Goal: Find specific page/section

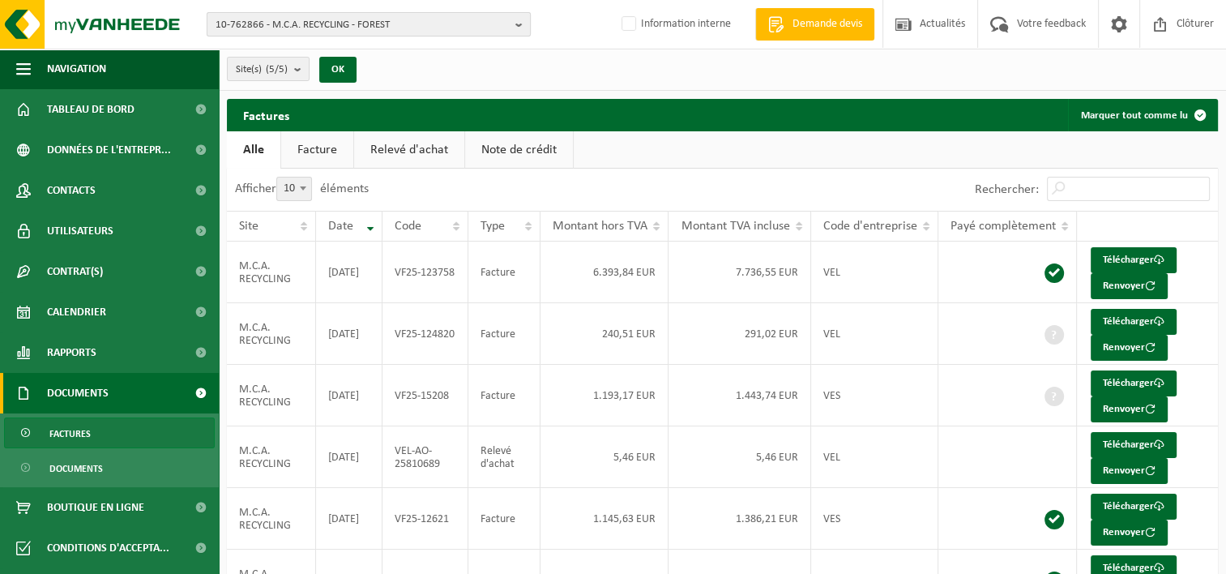
click at [525, 23] on b "button" at bounding box center [522, 24] width 15 height 23
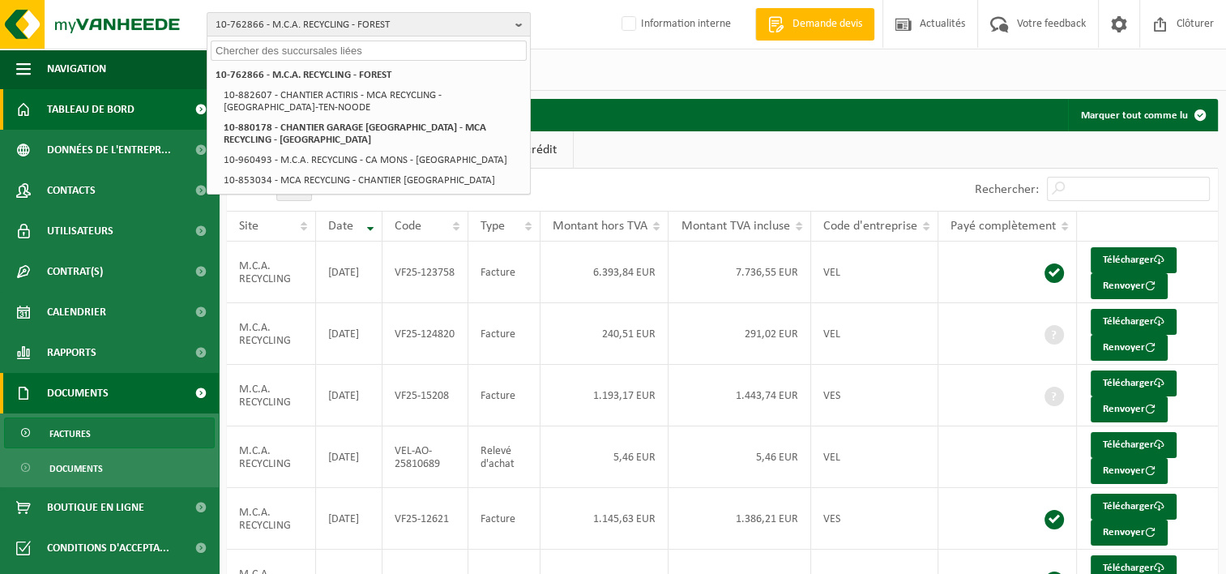
click at [184, 107] on span at bounding box center [200, 109] width 36 height 41
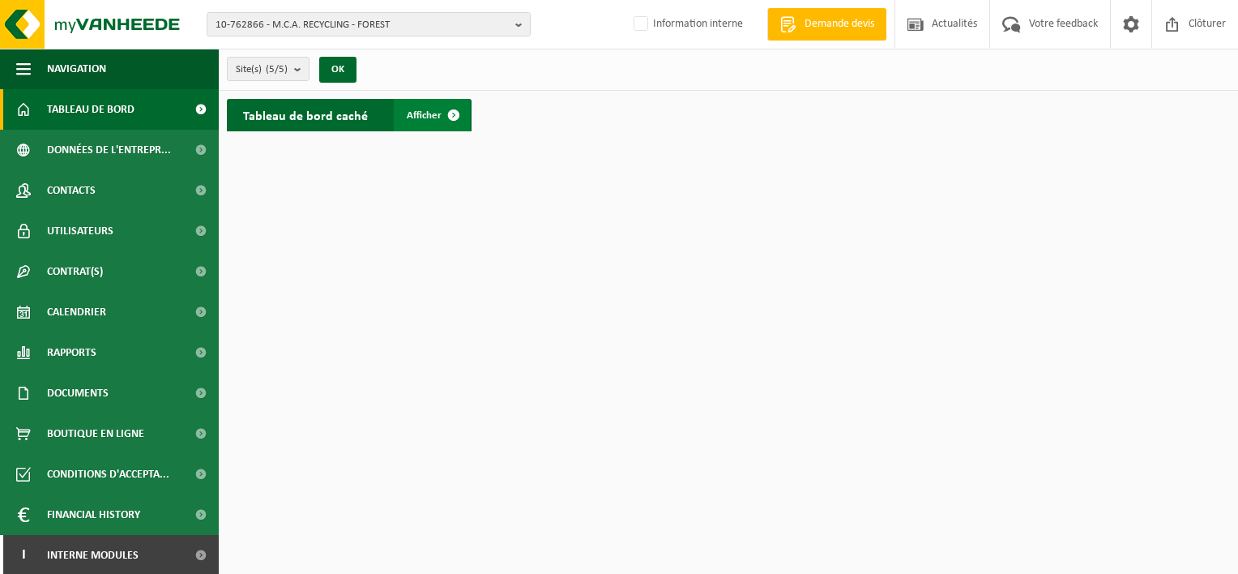
click at [457, 111] on span at bounding box center [454, 115] width 32 height 32
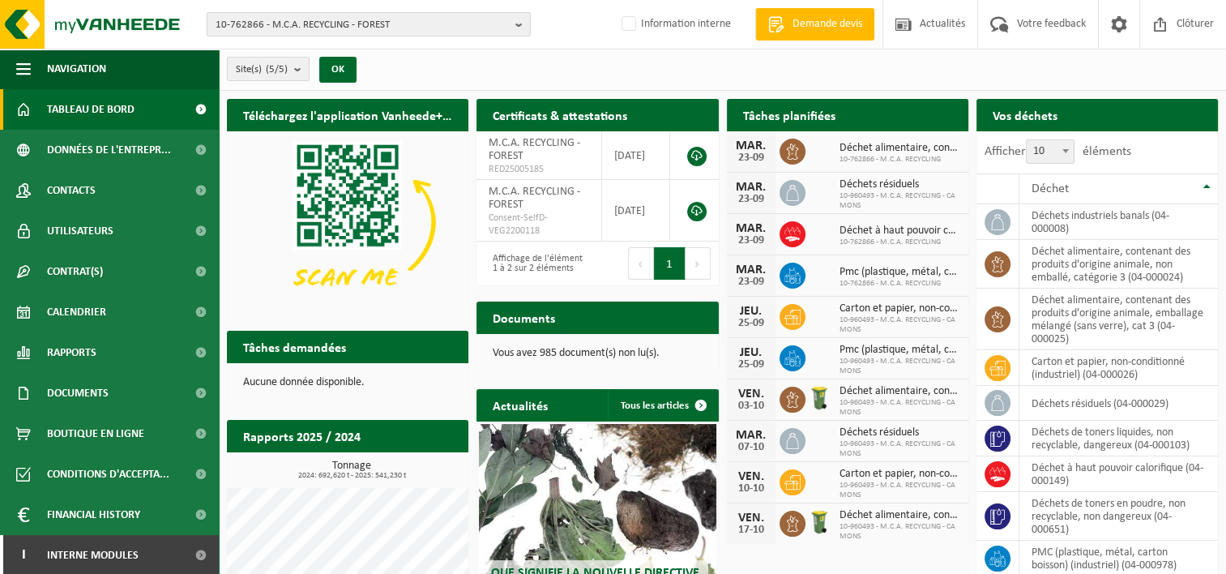
click at [515, 27] on b "button" at bounding box center [522, 24] width 15 height 23
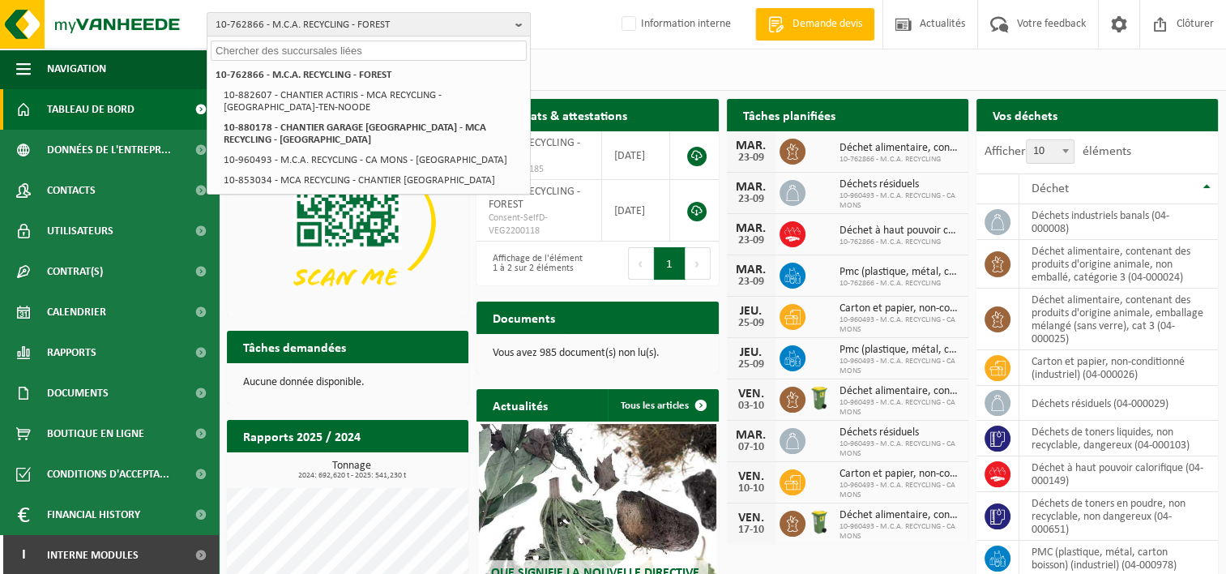
click at [406, 52] on input "text" at bounding box center [369, 51] width 316 height 20
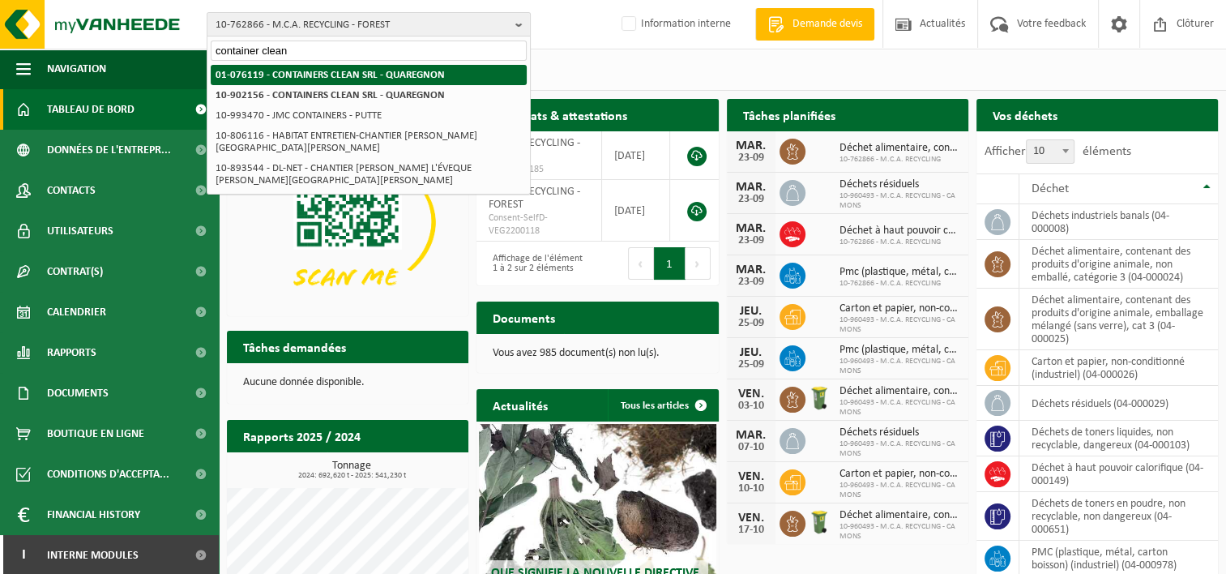
type input "container clean"
click at [356, 71] on strong "01-076119 - CONTAINERS CLEAN SRL - QUAREGNON" at bounding box center [330, 75] width 229 height 11
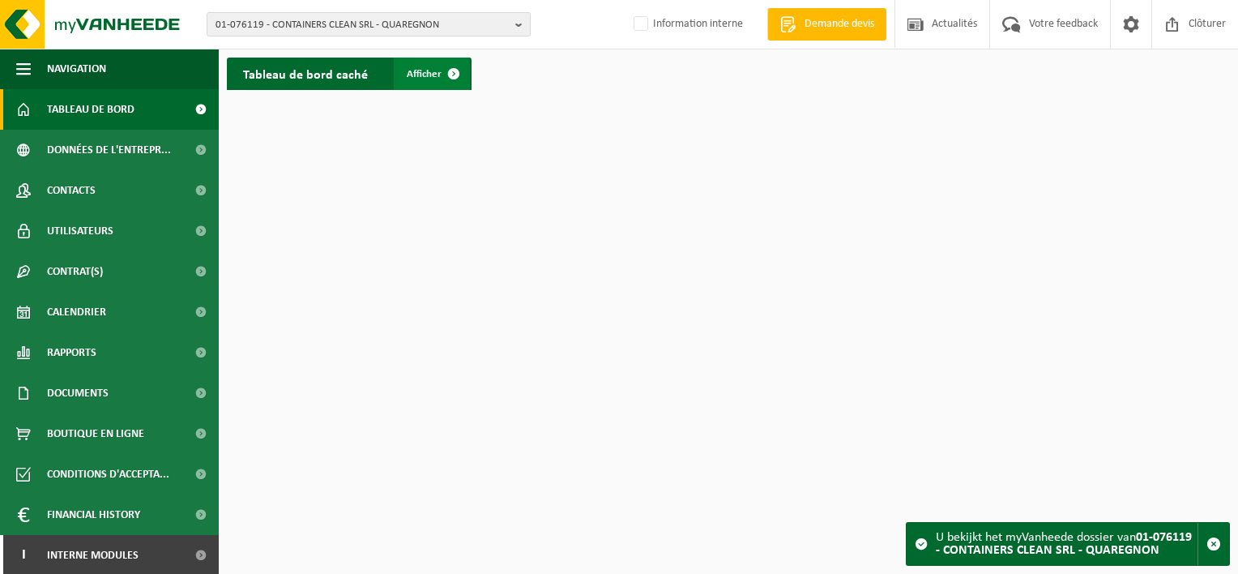
click at [451, 74] on span at bounding box center [454, 74] width 32 height 32
